Goal: Information Seeking & Learning: Check status

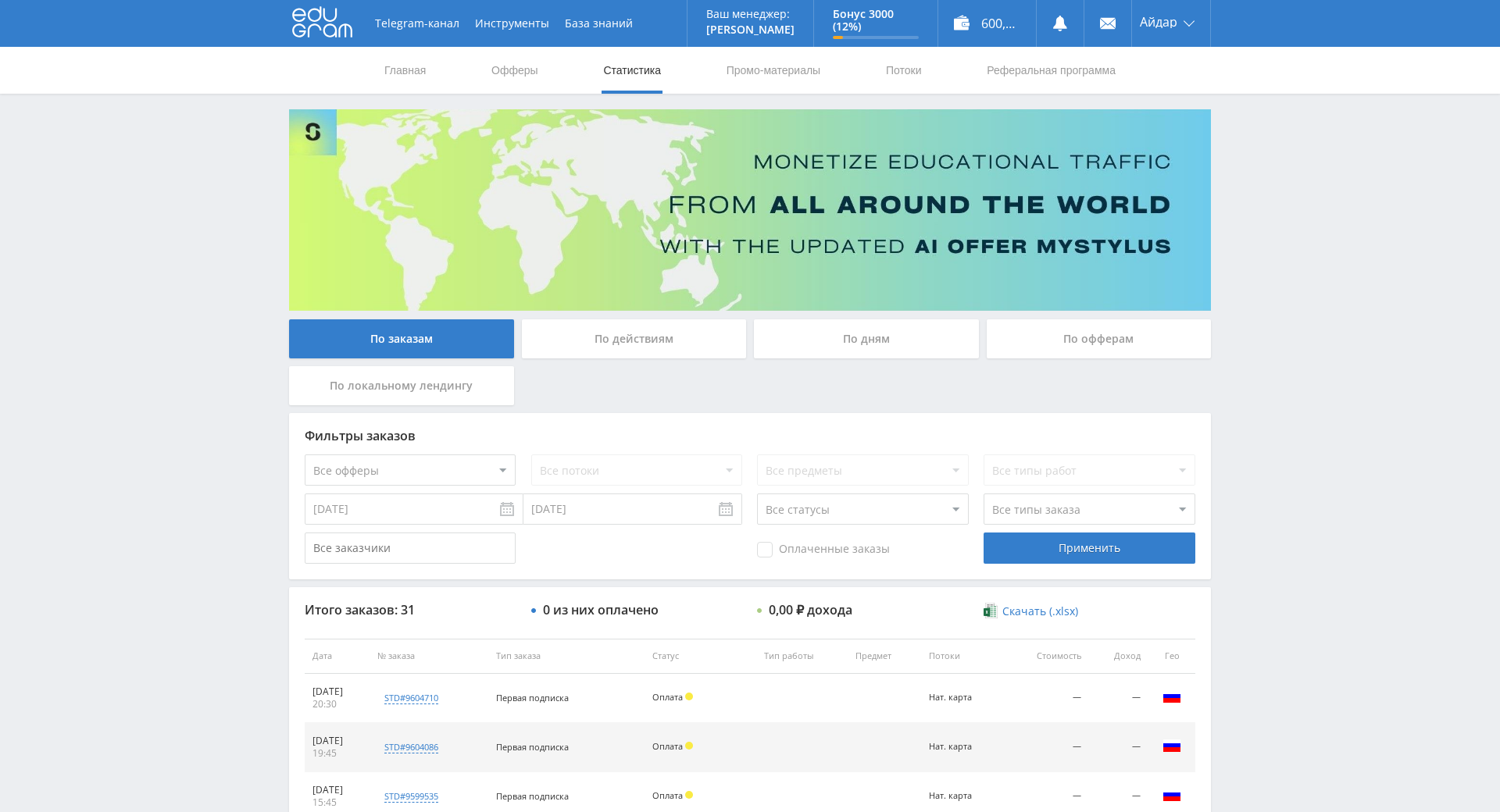
drag, startPoint x: 1248, startPoint y: 547, endPoint x: 1264, endPoint y: 410, distance: 137.9
drag, startPoint x: 1264, startPoint y: 410, endPoint x: 1251, endPoint y: 400, distance: 16.4
drag, startPoint x: 1232, startPoint y: 356, endPoint x: 1256, endPoint y: 374, distance: 30.0
click at [1233, 357] on div "Telegram-канал Инструменты База знаний Ваш менеджер: [PERSON_NAME] Online @edug…" at bounding box center [750, 655] width 1500 height 1312
click at [1257, 374] on div "Telegram-канал Инструменты База знаний Ваш менеджер: [PERSON_NAME] Online @edug…" at bounding box center [750, 655] width 1500 height 1312
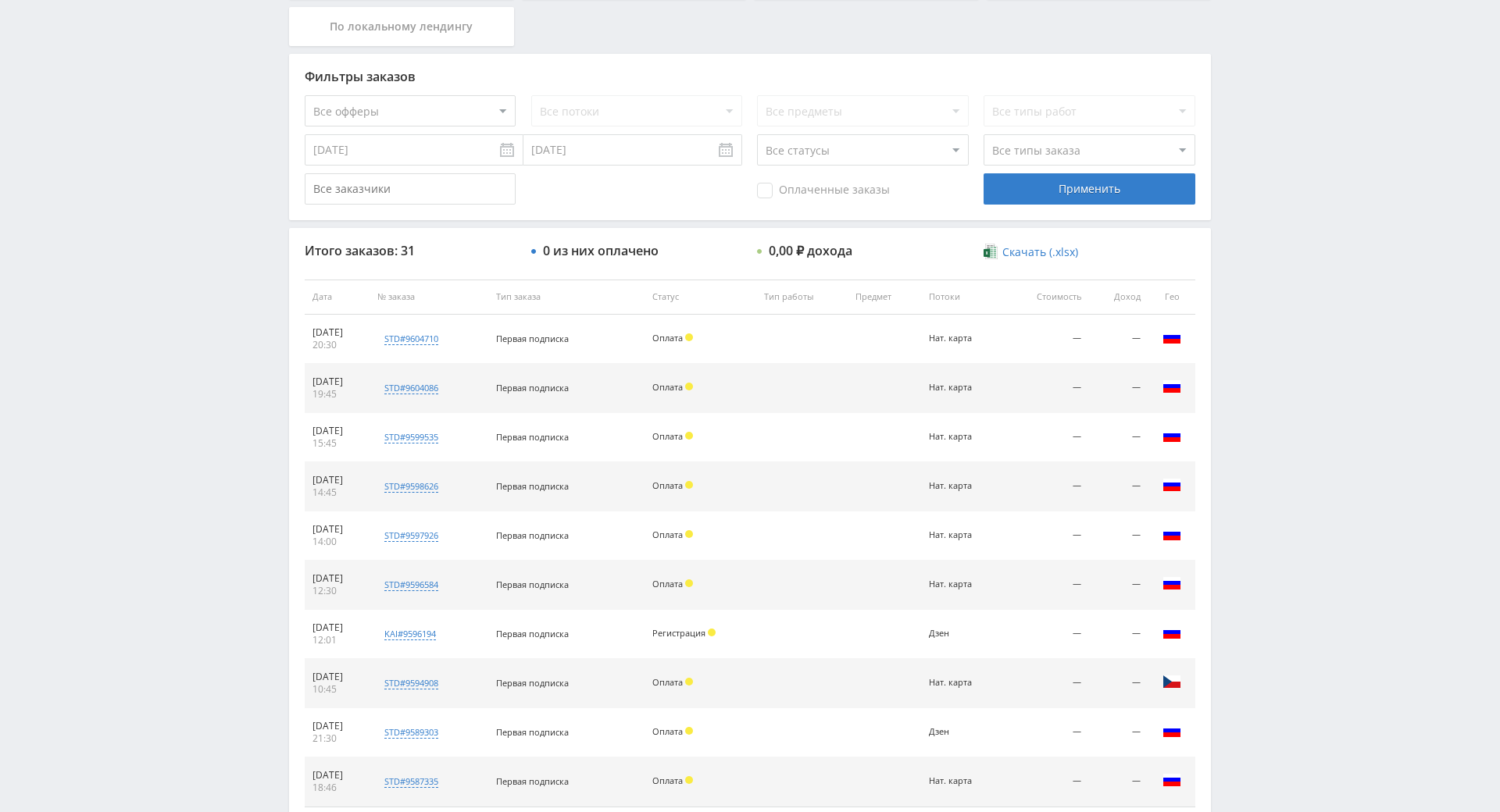
drag, startPoint x: 1256, startPoint y: 388, endPoint x: 1261, endPoint y: 487, distance: 99.1
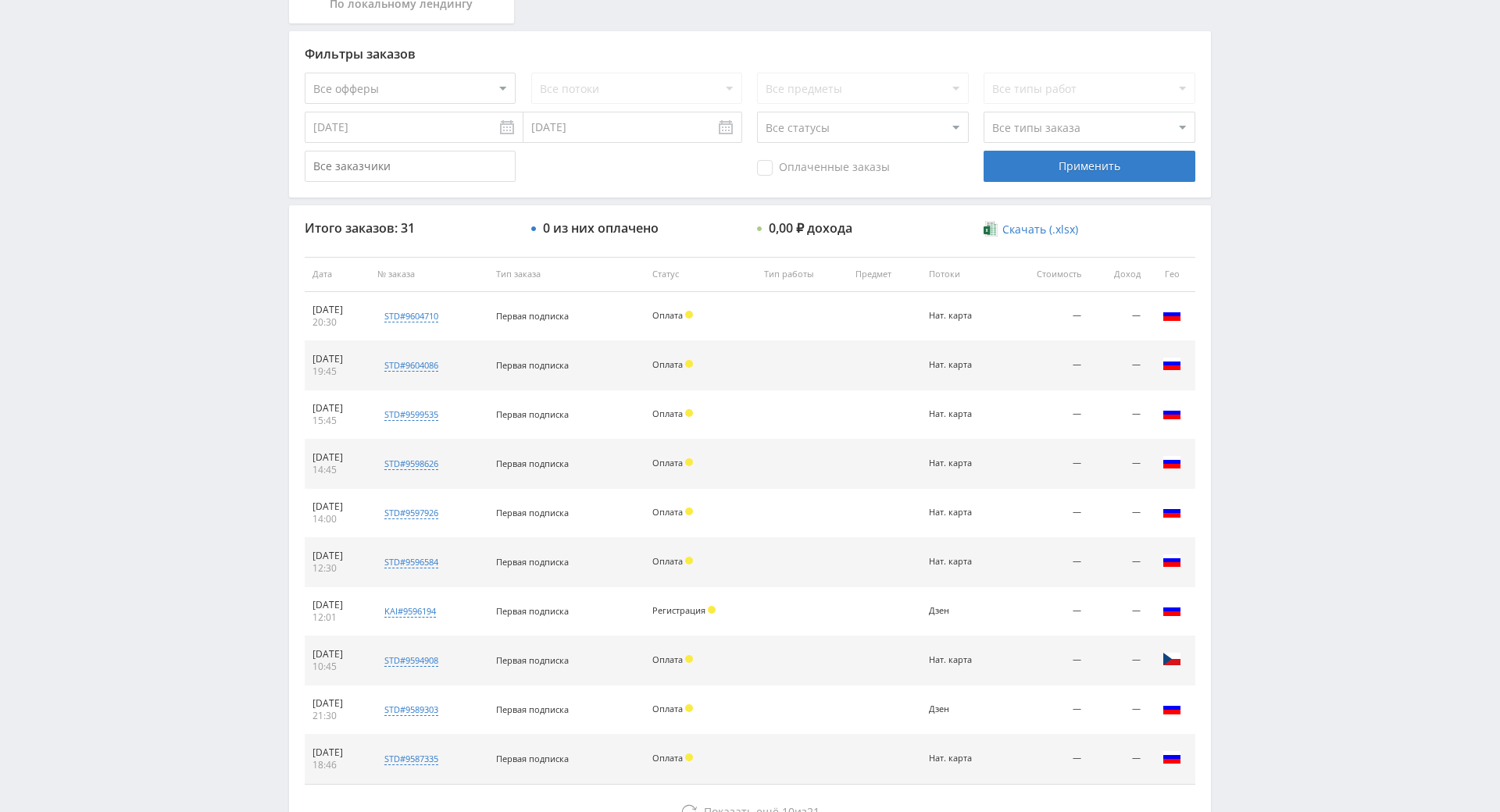
drag, startPoint x: 1233, startPoint y: 410, endPoint x: 1239, endPoint y: 418, distance: 10.0
click at [1237, 416] on div "Telegram-канал Инструменты База знаний Ваш менеджер: [PERSON_NAME] Online @edug…" at bounding box center [750, 274] width 1500 height 1312
click at [1245, 429] on div "Telegram-канал Инструменты База знаний Ваш менеджер: [PERSON_NAME] Online @edug…" at bounding box center [750, 274] width 1500 height 1312
drag, startPoint x: 1248, startPoint y: 430, endPoint x: 1235, endPoint y: 377, distance: 54.6
click at [1235, 377] on div "Telegram-канал Инструменты База знаний Ваш менеджер: [PERSON_NAME] Online @edug…" at bounding box center [750, 274] width 1500 height 1312
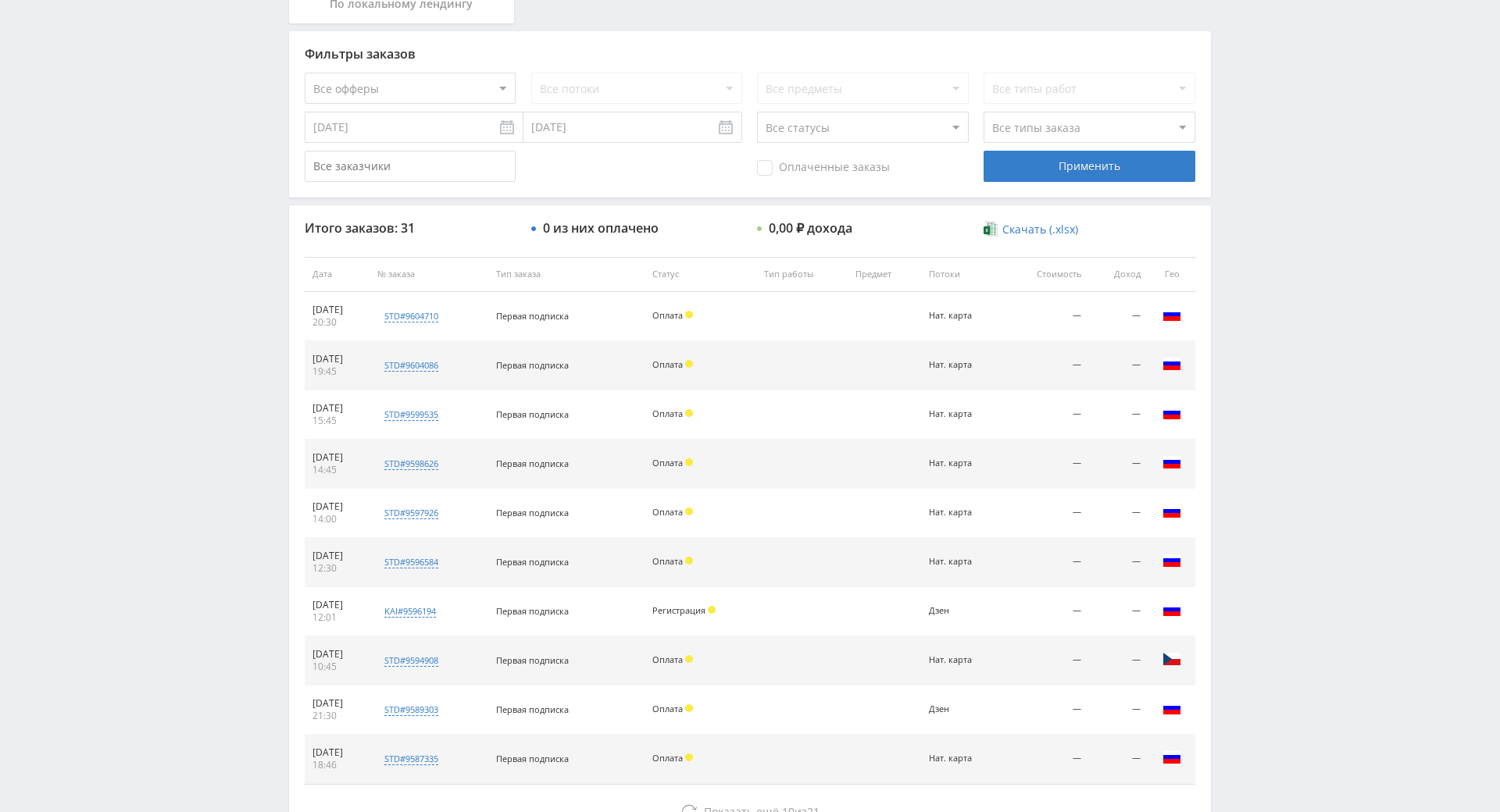
drag, startPoint x: 1235, startPoint y: 377, endPoint x: 1230, endPoint y: 340, distance: 37.3
click at [1233, 375] on div "Telegram-канал Инструменты База знаний Ваш менеджер: [PERSON_NAME] Online @edug…" at bounding box center [750, 274] width 1500 height 1312
click at [1230, 340] on div "Telegram-канал Инструменты База знаний Ваш менеджер: [PERSON_NAME] Online @edug…" at bounding box center [750, 274] width 1500 height 1312
click at [1234, 350] on div "Telegram-канал Инструменты База знаний Ваш менеджер: [PERSON_NAME] Online @edug…" at bounding box center [750, 274] width 1500 height 1312
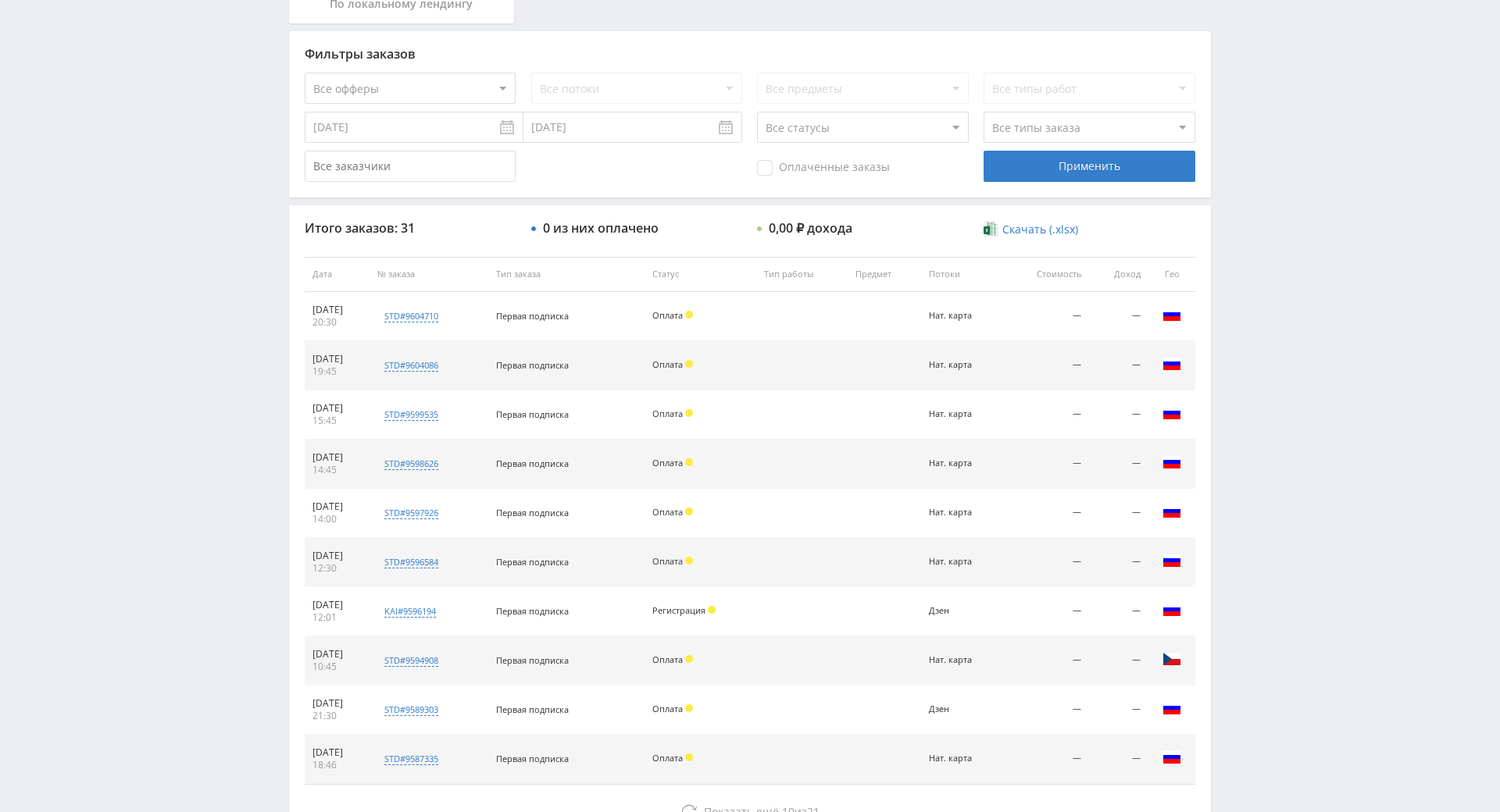
drag, startPoint x: 1235, startPoint y: 356, endPoint x: 1220, endPoint y: 306, distance: 52.2
click at [1220, 306] on div "Telegram-канал Инструменты База знаний Ваш менеджер: [PERSON_NAME] Online @edug…" at bounding box center [750, 274] width 1500 height 1312
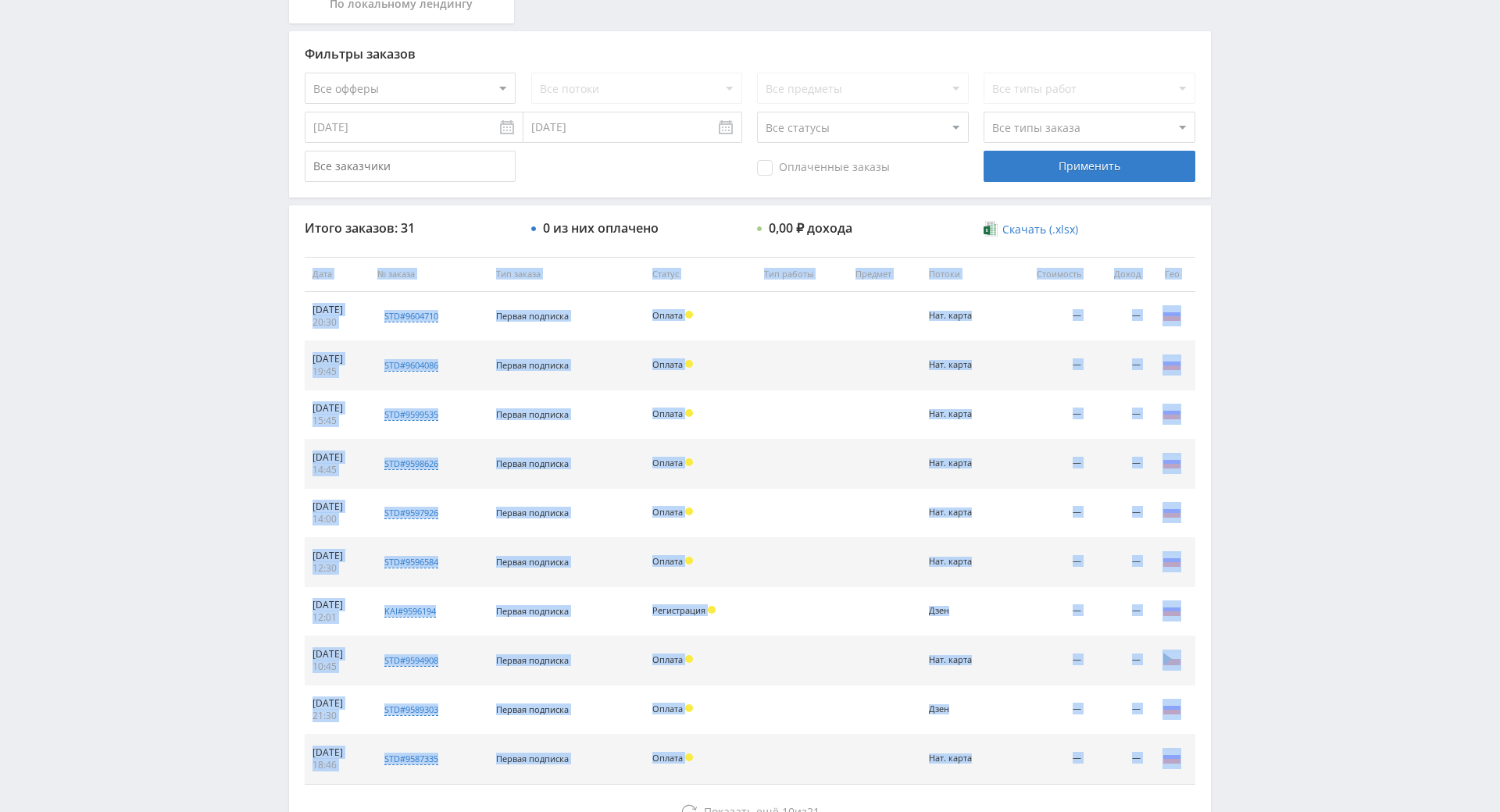
click at [1221, 307] on div "Telegram-канал Инструменты База знаний Ваш менеджер: [PERSON_NAME] Online @edug…" at bounding box center [750, 274] width 1500 height 1312
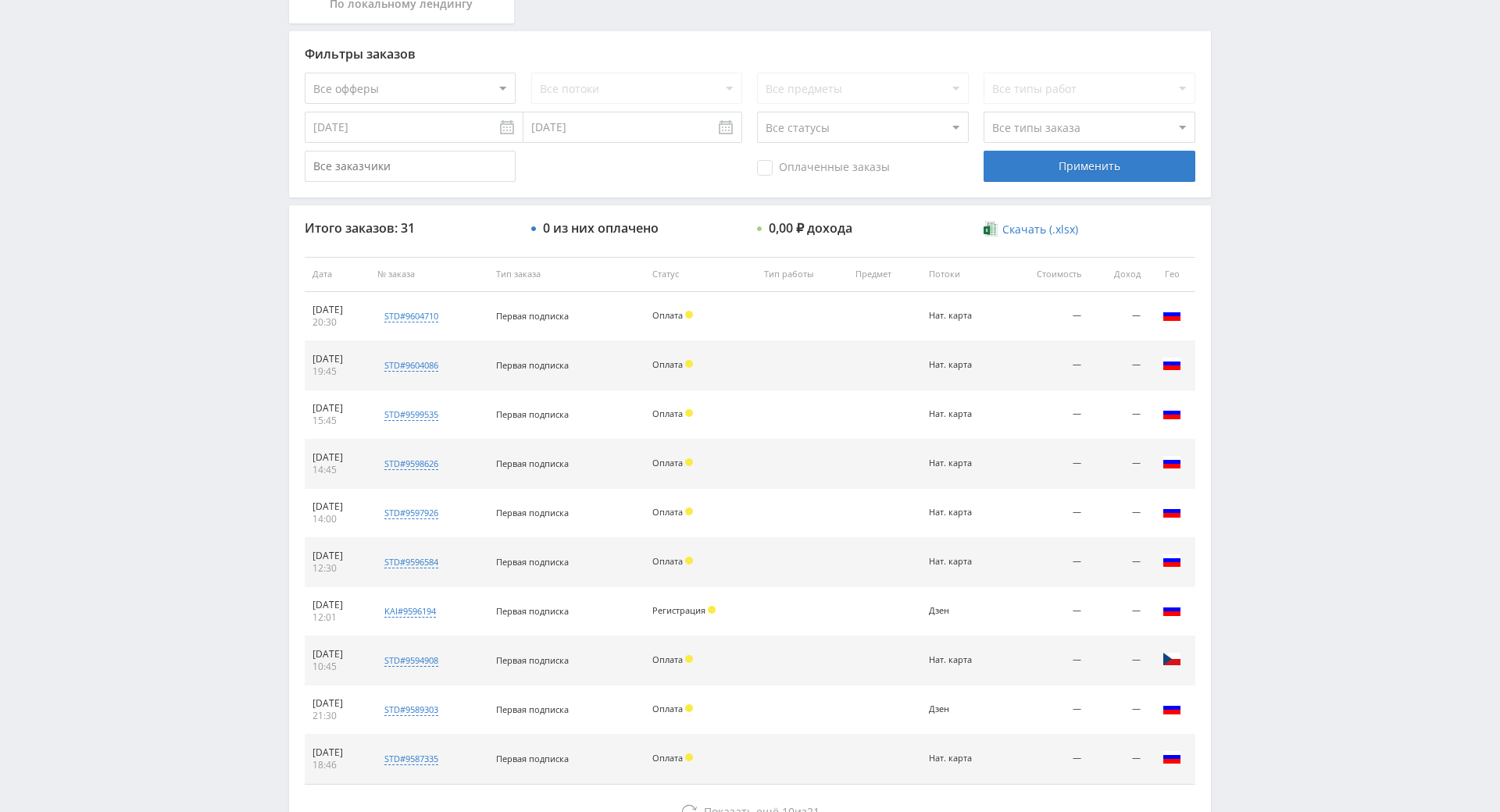
click at [1196, 299] on div "Итого заказов: 31 0 из них оплачено 0,00 ₽ дохода Скачать (.xlsx) Дата № заказа…" at bounding box center [750, 524] width 922 height 637
click at [1215, 330] on div "Telegram-канал Инструменты База знаний Ваш менеджер: [PERSON_NAME] Online @edug…" at bounding box center [750, 274] width 1500 height 1312
click at [1215, 331] on div "Telegram-канал Инструменты База знаний Ваш менеджер: [PERSON_NAME] Online @edug…" at bounding box center [750, 274] width 1500 height 1312
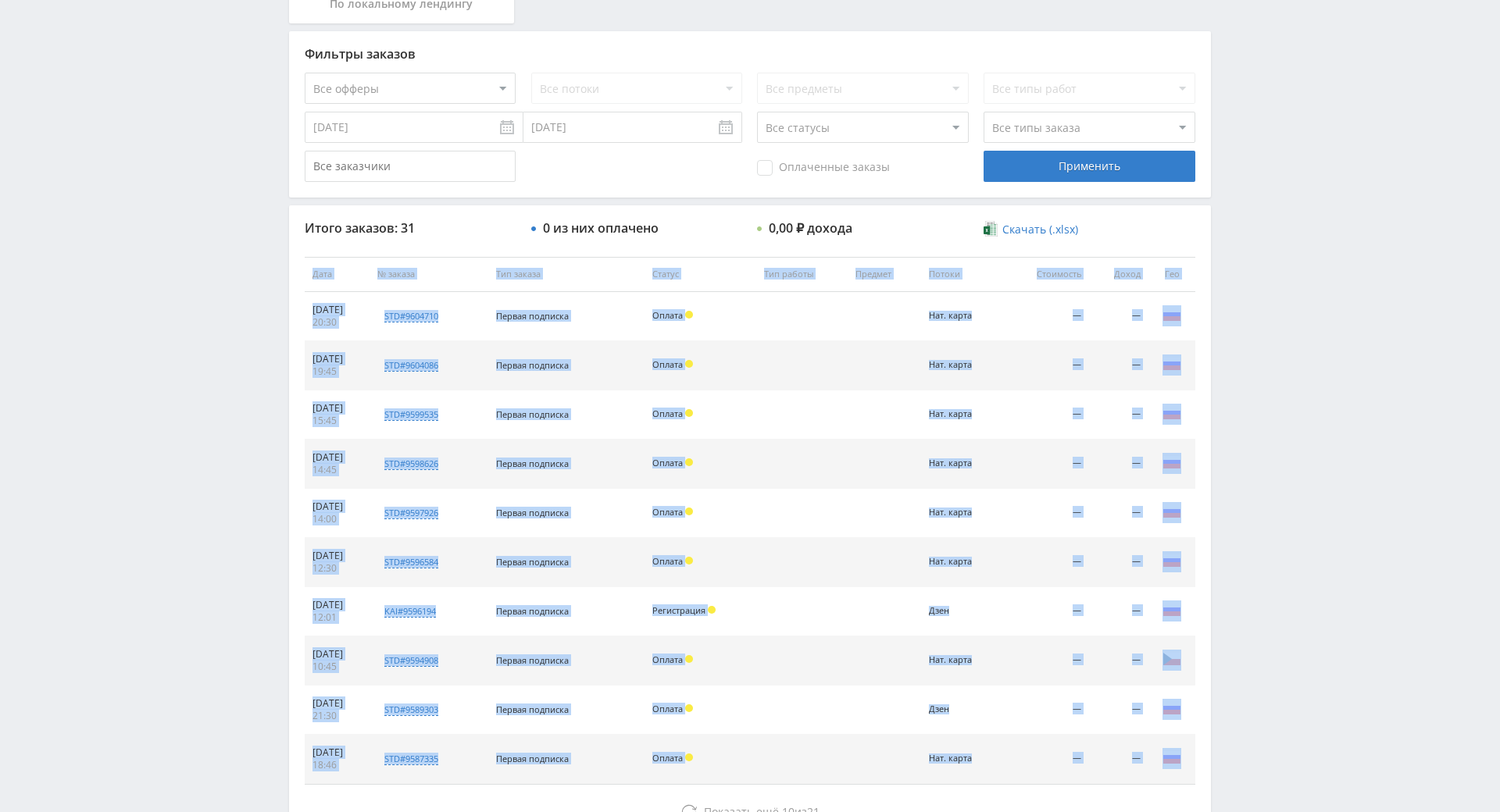
drag, startPoint x: 1215, startPoint y: 331, endPoint x: 1201, endPoint y: 301, distance: 33.1
click at [1201, 301] on div "Итого заказов: 31 0 из них оплачено 0,00 ₽ дохода Скачать (.xlsx) Дата № заказа…" at bounding box center [750, 524] width 922 height 637
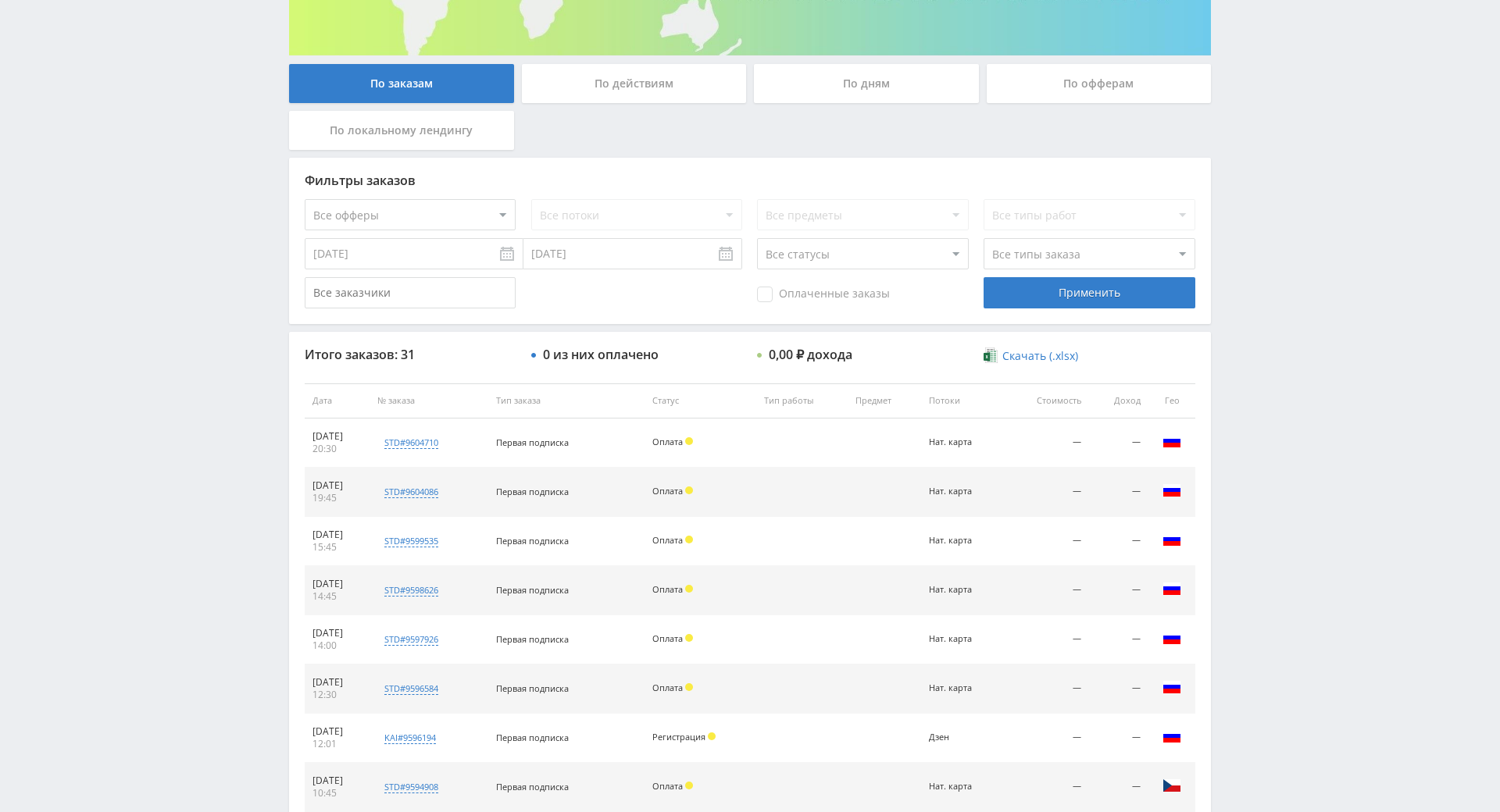
scroll to position [68, 0]
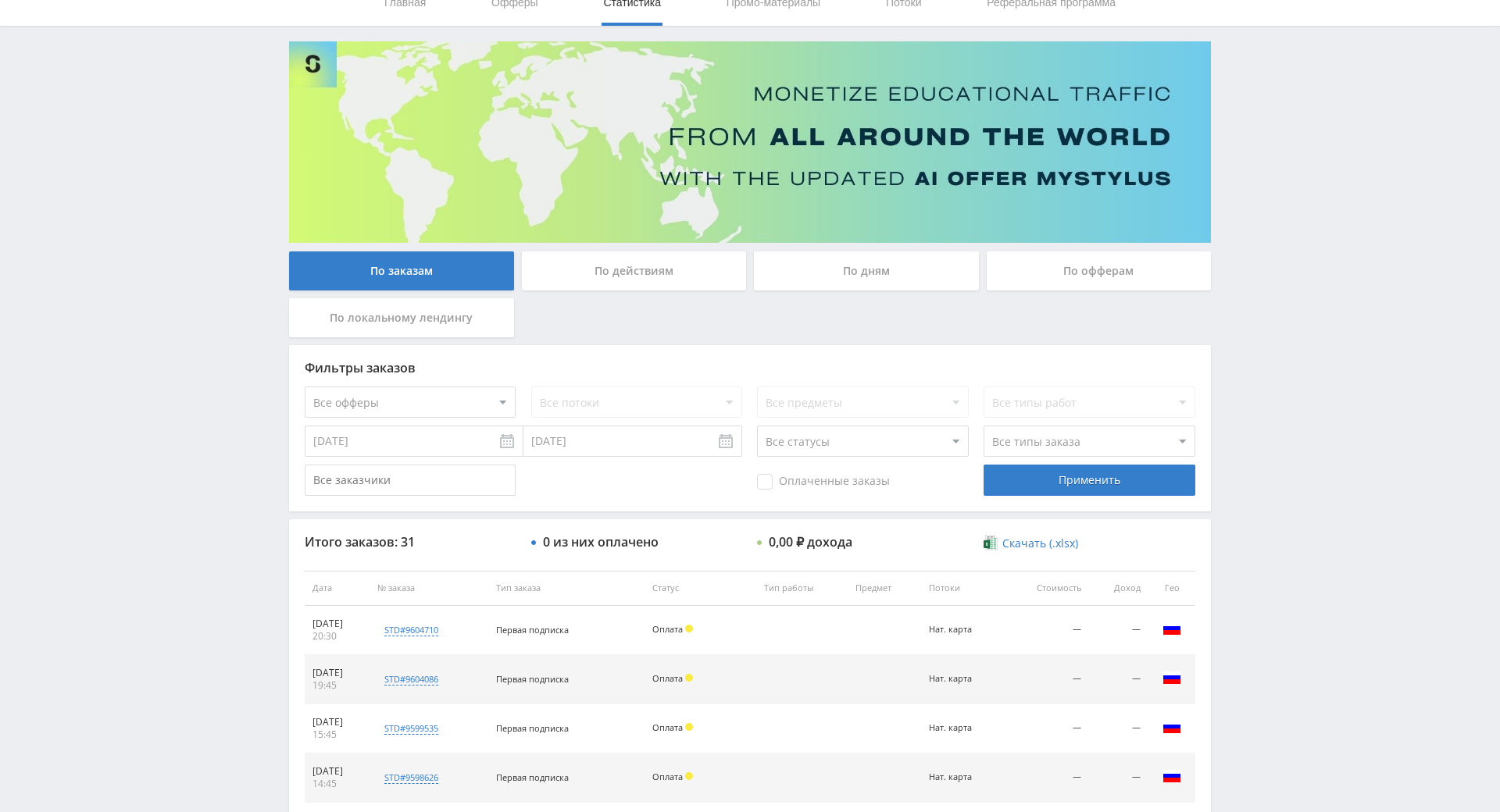
drag, startPoint x: 1249, startPoint y: 392, endPoint x: 1200, endPoint y: 249, distance: 151.2
